Goal: Information Seeking & Learning: Find specific fact

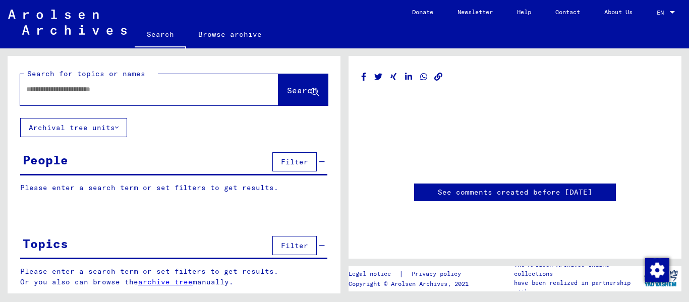
type input "********"
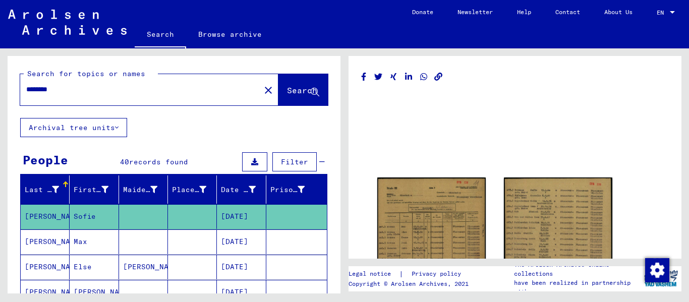
scroll to position [50, 0]
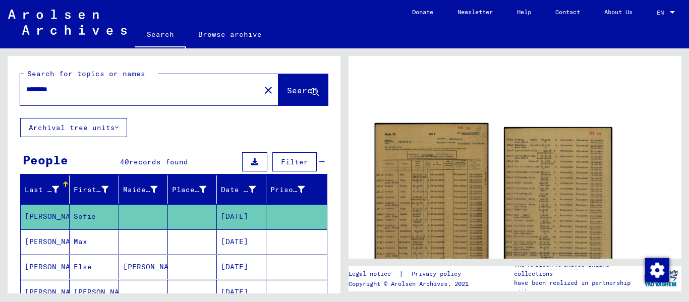
click at [428, 160] on img at bounding box center [432, 204] width 114 height 162
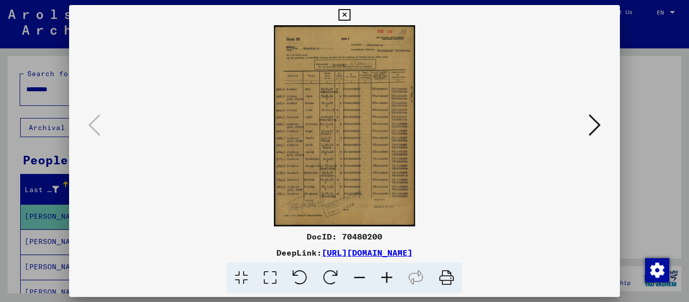
click at [370, 152] on img at bounding box center [344, 125] width 483 height 201
click at [382, 277] on icon at bounding box center [386, 278] width 27 height 31
click at [385, 277] on icon at bounding box center [386, 278] width 27 height 31
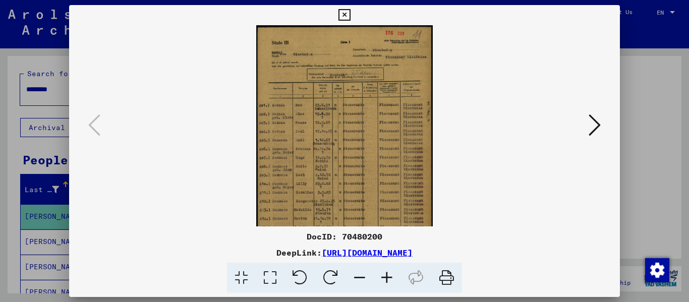
click at [385, 277] on icon at bounding box center [386, 278] width 27 height 31
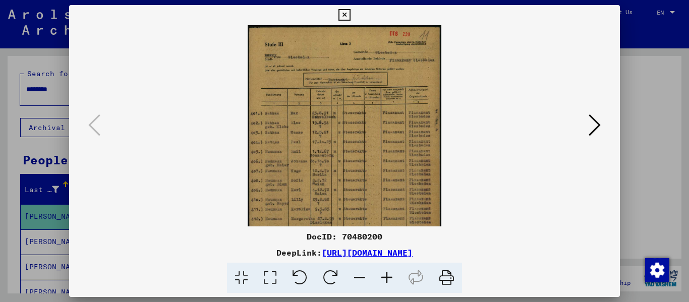
click at [385, 277] on icon at bounding box center [386, 278] width 27 height 31
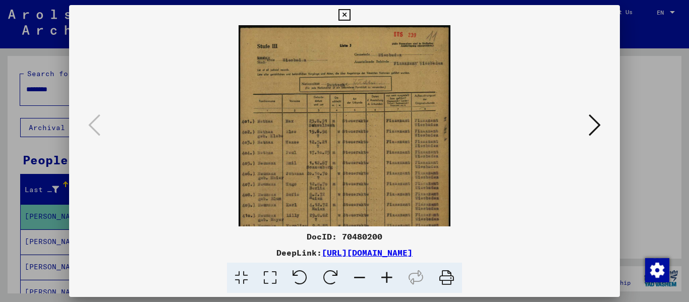
click at [385, 277] on icon at bounding box center [386, 278] width 27 height 31
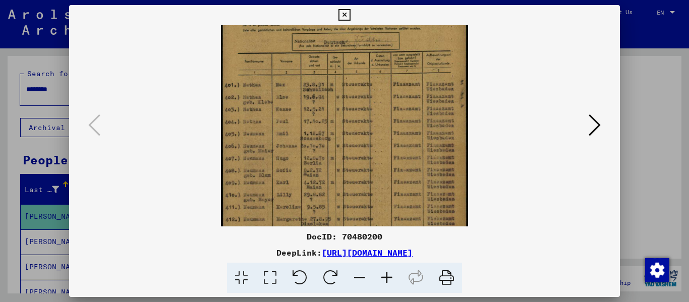
scroll to position [55, 0]
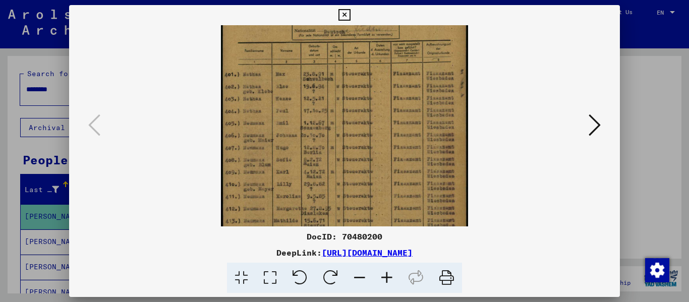
drag, startPoint x: 339, startPoint y: 221, endPoint x: 359, endPoint y: 158, distance: 66.2
click at [359, 158] on img at bounding box center [344, 138] width 247 height 353
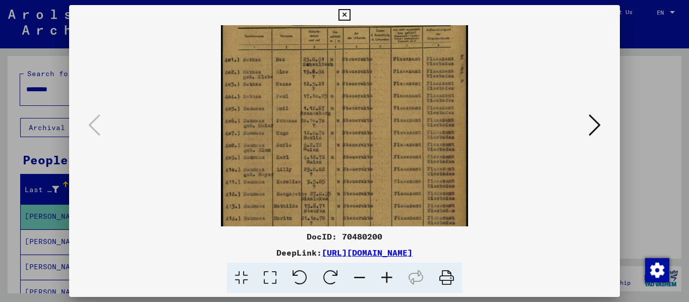
scroll to position [83, 0]
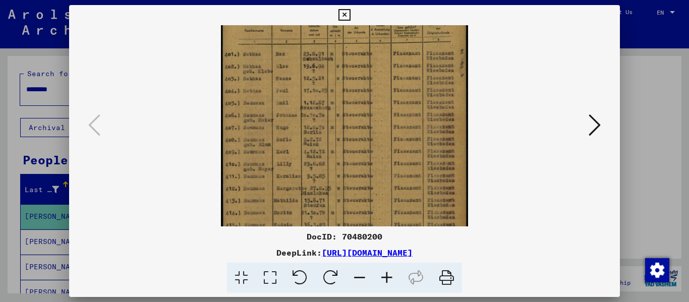
drag, startPoint x: 353, startPoint y: 180, endPoint x: 359, endPoint y: 159, distance: 20.9
click at [359, 159] on img at bounding box center [344, 118] width 247 height 353
click at [388, 279] on icon at bounding box center [386, 278] width 27 height 31
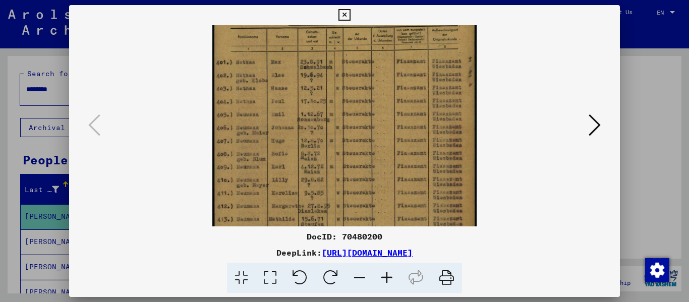
click at [388, 279] on icon at bounding box center [386, 278] width 27 height 31
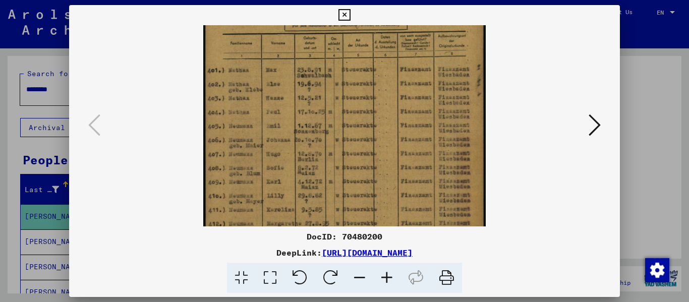
click at [388, 279] on icon at bounding box center [386, 278] width 27 height 31
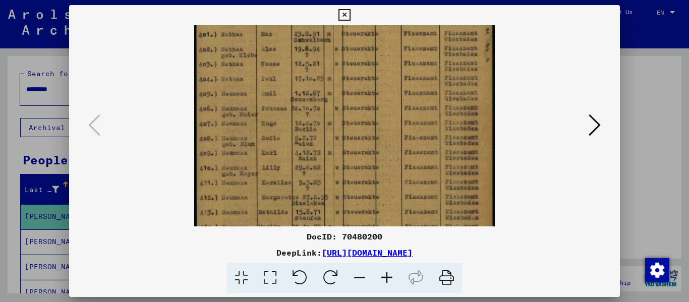
drag, startPoint x: 257, startPoint y: 194, endPoint x: 272, endPoint y: 144, distance: 51.4
click at [272, 144] on img at bounding box center [344, 112] width 300 height 428
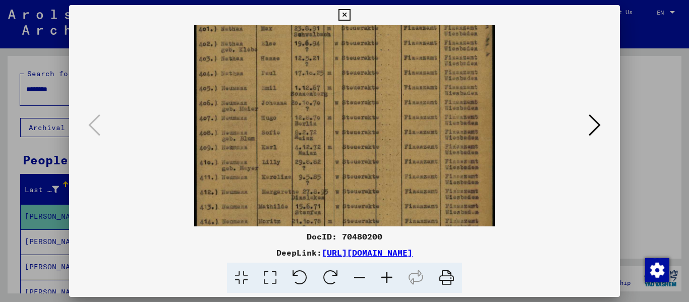
scroll to position [182, 0]
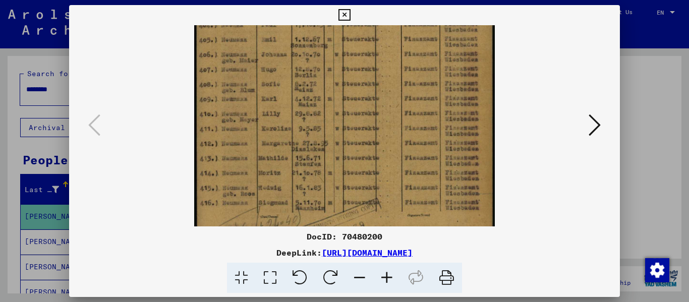
drag, startPoint x: 273, startPoint y: 179, endPoint x: 283, endPoint y: 143, distance: 37.1
click at [283, 143] on img at bounding box center [344, 58] width 300 height 428
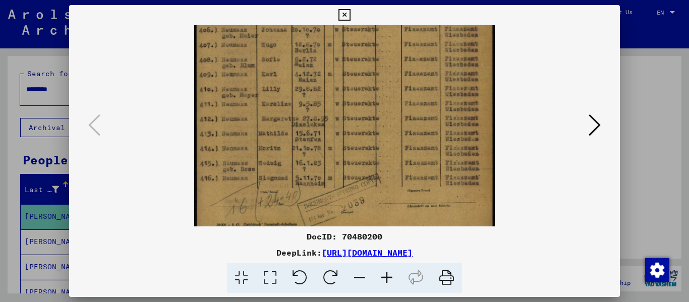
scroll to position [211, 0]
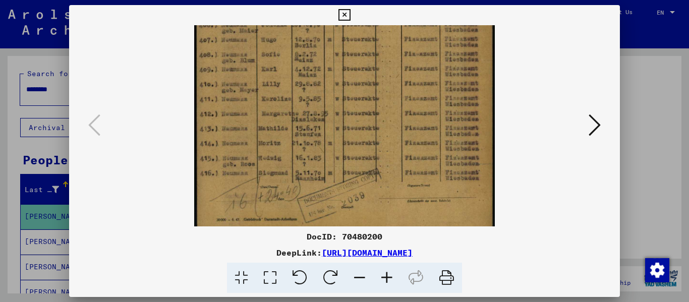
drag, startPoint x: 269, startPoint y: 205, endPoint x: 276, endPoint y: 177, distance: 29.6
click at [276, 177] on img at bounding box center [344, 28] width 300 height 428
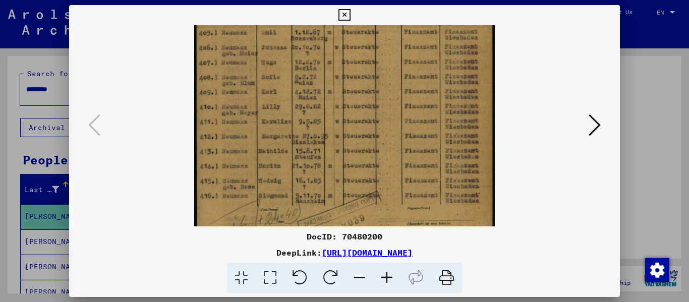
scroll to position [163, 0]
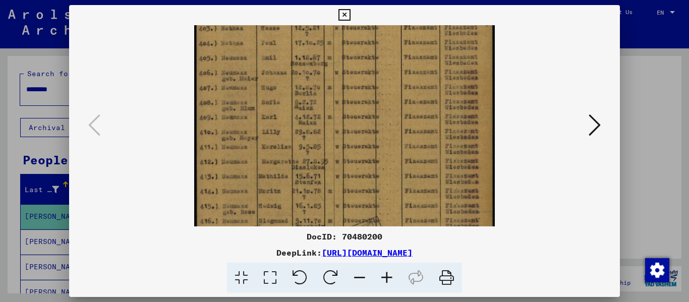
drag, startPoint x: 268, startPoint y: 132, endPoint x: 268, endPoint y: 180, distance: 47.9
click at [268, 180] on img at bounding box center [344, 76] width 300 height 428
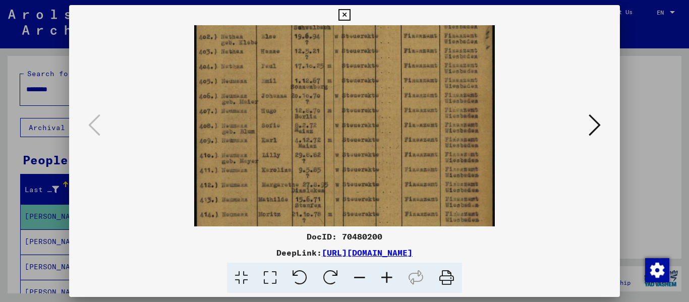
drag, startPoint x: 254, startPoint y: 134, endPoint x: 254, endPoint y: 157, distance: 23.2
click at [254, 157] on img at bounding box center [344, 99] width 300 height 428
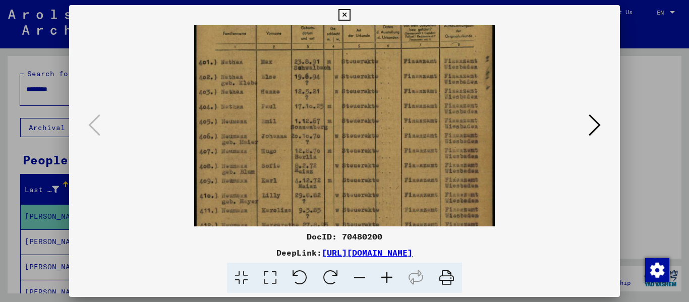
drag, startPoint x: 251, startPoint y: 126, endPoint x: 252, endPoint y: 166, distance: 40.4
click at [252, 166] on img at bounding box center [344, 140] width 300 height 428
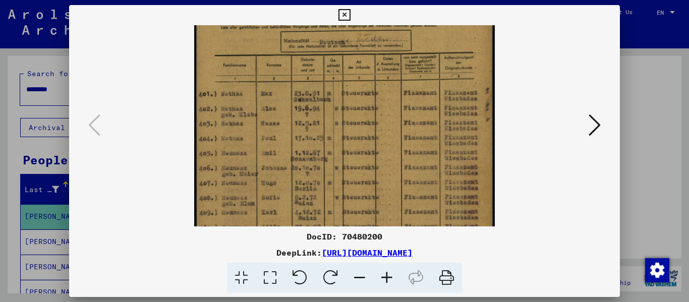
drag, startPoint x: 253, startPoint y: 146, endPoint x: 254, endPoint y: 171, distance: 25.3
click at [254, 171] on img at bounding box center [344, 172] width 300 height 428
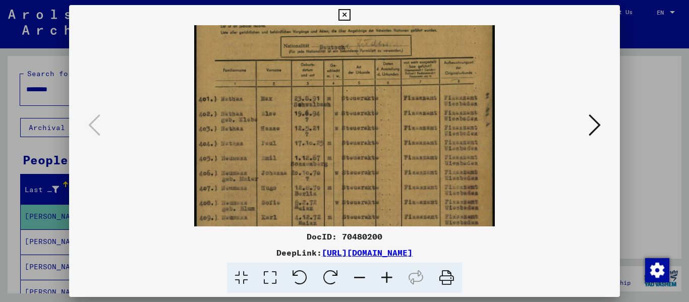
click at [595, 121] on icon at bounding box center [595, 125] width 12 height 24
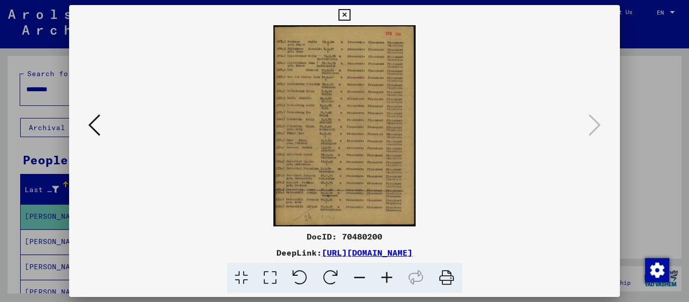
click at [386, 278] on icon at bounding box center [386, 278] width 27 height 31
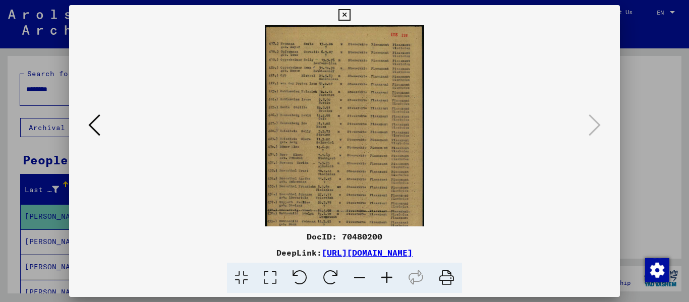
click at [386, 278] on icon at bounding box center [386, 278] width 27 height 31
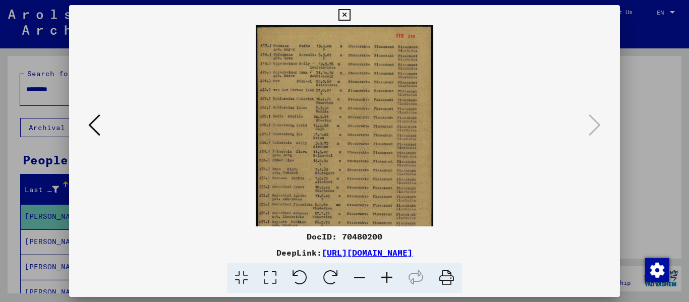
click at [387, 278] on icon at bounding box center [386, 278] width 27 height 31
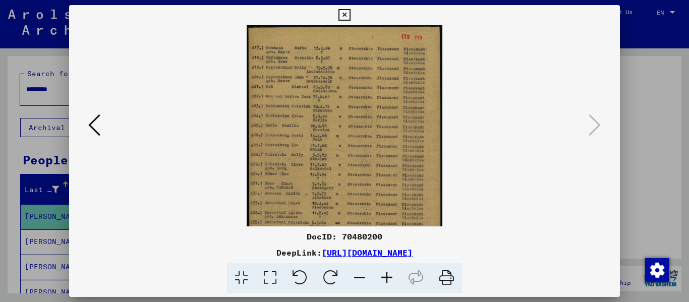
click at [387, 278] on icon at bounding box center [386, 278] width 27 height 31
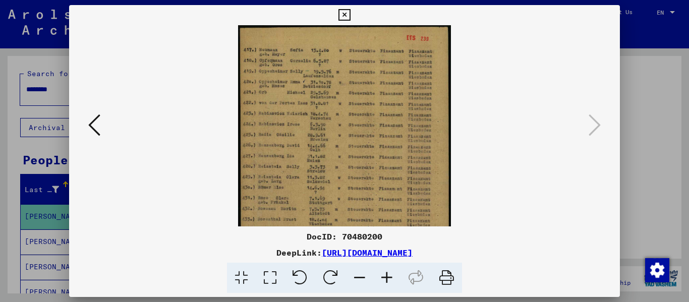
click at [387, 278] on icon at bounding box center [386, 278] width 27 height 31
click at [388, 278] on icon at bounding box center [386, 278] width 27 height 31
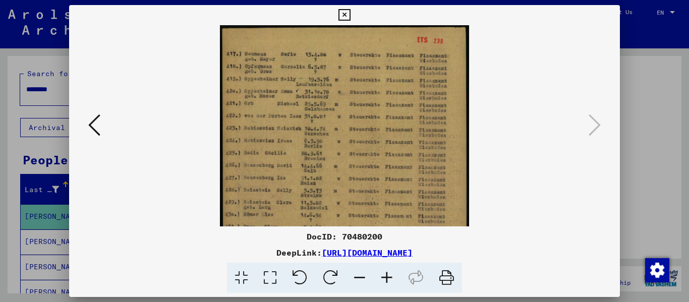
click at [388, 278] on icon at bounding box center [386, 278] width 27 height 31
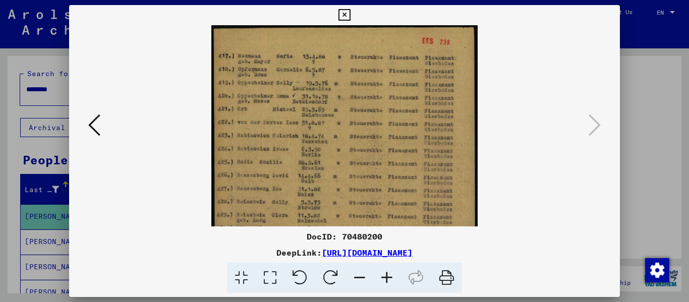
click at [348, 14] on icon at bounding box center [345, 15] width 12 height 12
